Goal: Information Seeking & Learning: Learn about a topic

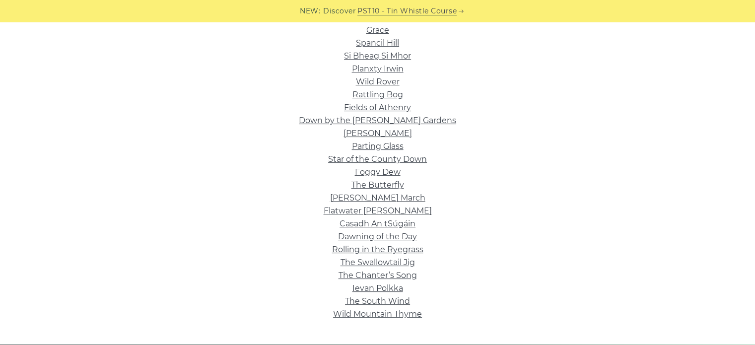
scroll to position [298, 0]
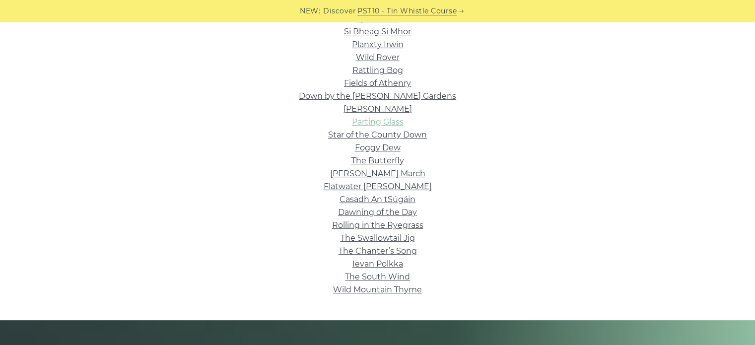
click at [369, 118] on li "Parting Glass" at bounding box center [378, 122] width 560 height 13
click at [367, 122] on link "Parting Glass" at bounding box center [378, 121] width 52 height 9
click at [379, 202] on link "Casadh An tSúgáin" at bounding box center [377, 199] width 76 height 9
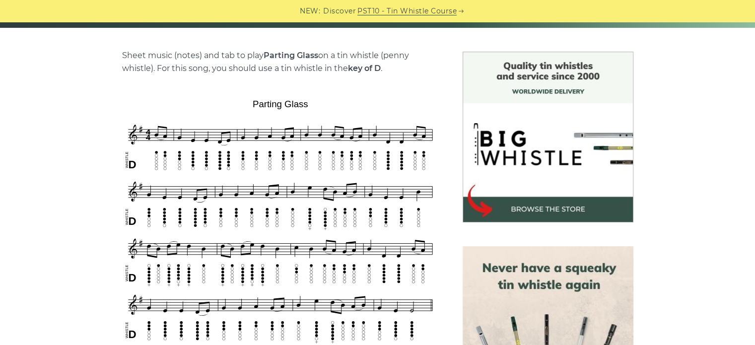
scroll to position [347, 0]
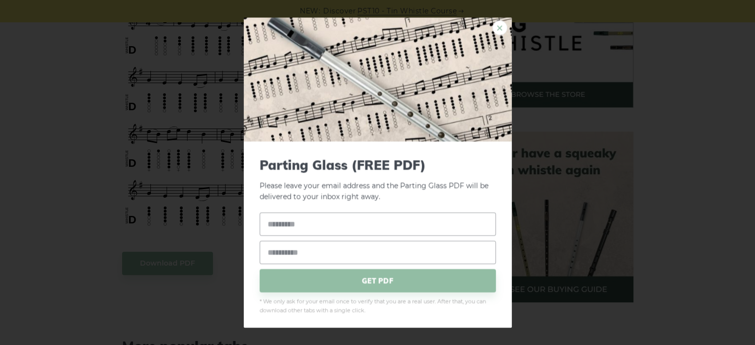
click at [492, 31] on link "×" at bounding box center [499, 27] width 15 height 15
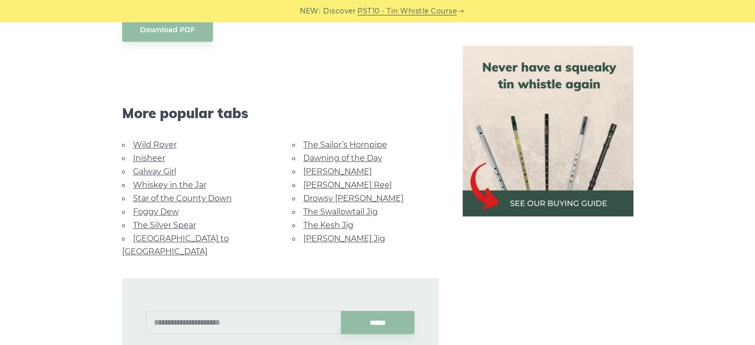
scroll to position [596, 0]
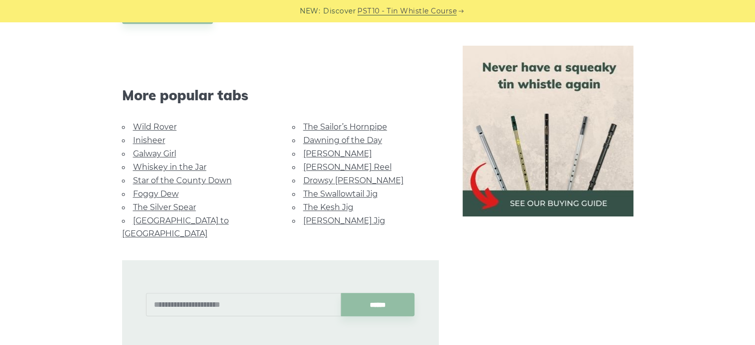
click at [333, 203] on link "The Kesh Jig" at bounding box center [328, 207] width 50 height 9
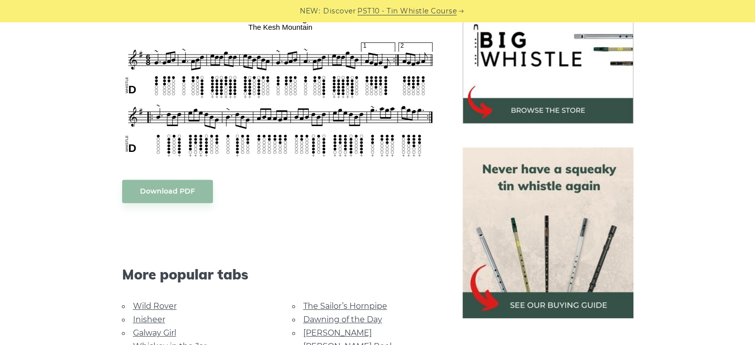
scroll to position [447, 0]
